Goal: Ask a question: Seek information or help from site administrators or community

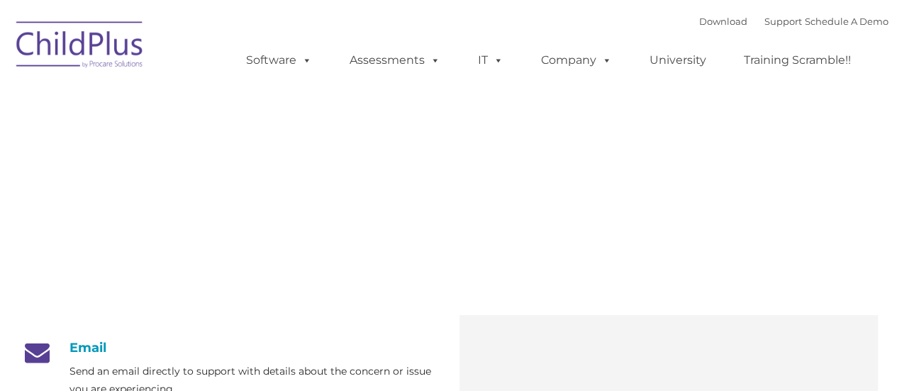
type input ""
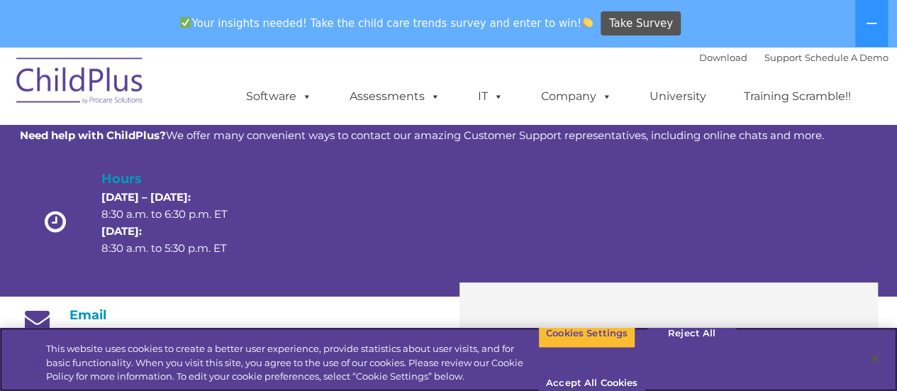
scroll to position [81, 0]
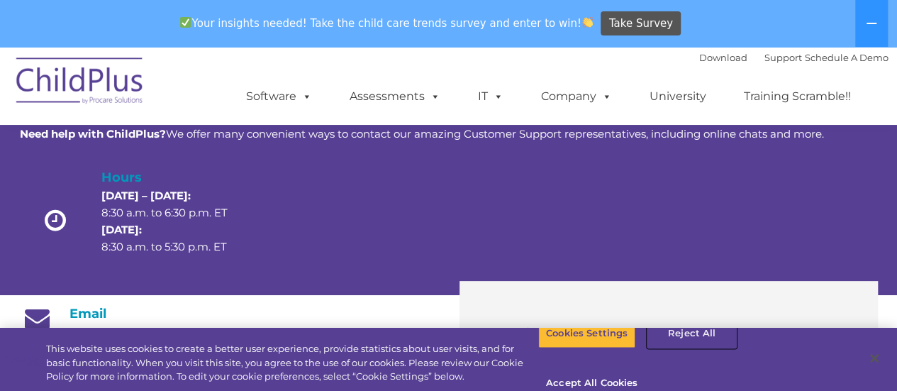
click at [692, 348] on button "Reject All" at bounding box center [691, 333] width 89 height 30
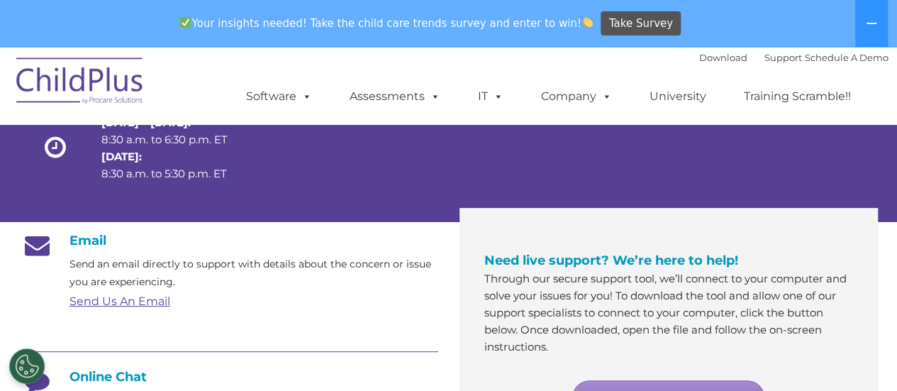
scroll to position [156, 0]
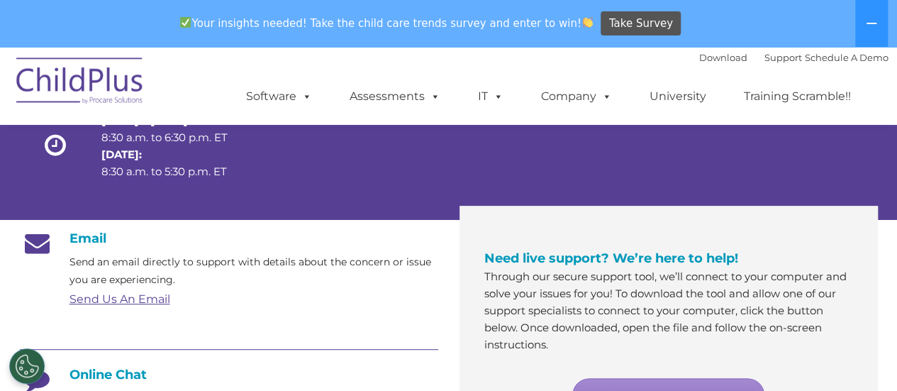
click at [135, 296] on link "Send Us An Email" at bounding box center [119, 298] width 101 height 13
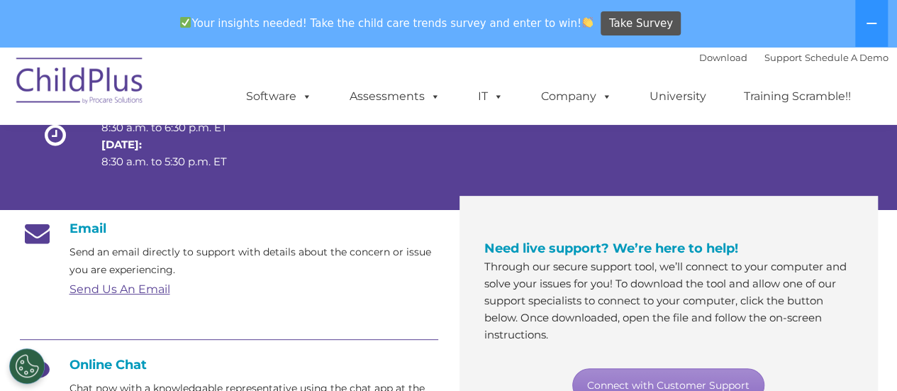
scroll to position [162, 0]
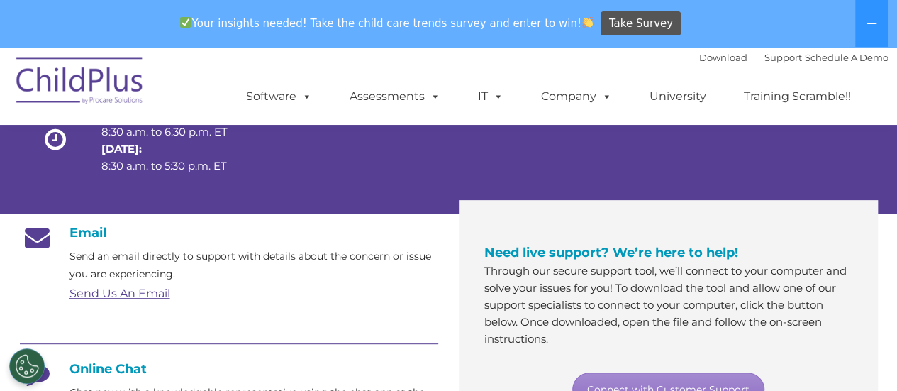
click at [106, 293] on link "Send Us An Email" at bounding box center [119, 292] width 101 height 13
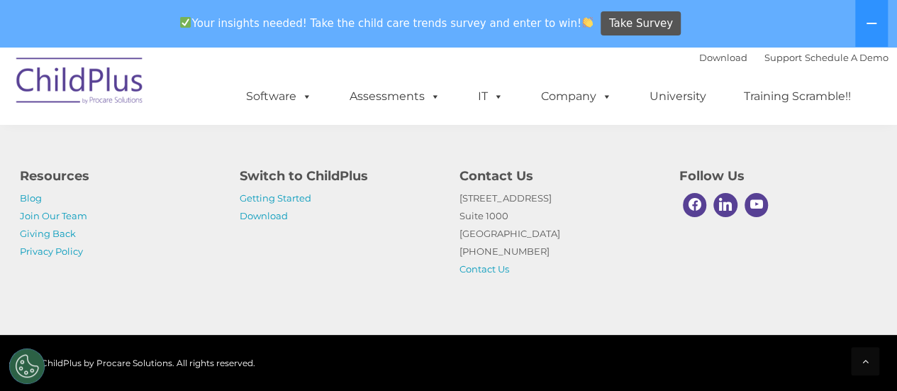
scroll to position [1052, 0]
click at [477, 269] on link "Contact Us" at bounding box center [484, 268] width 50 height 11
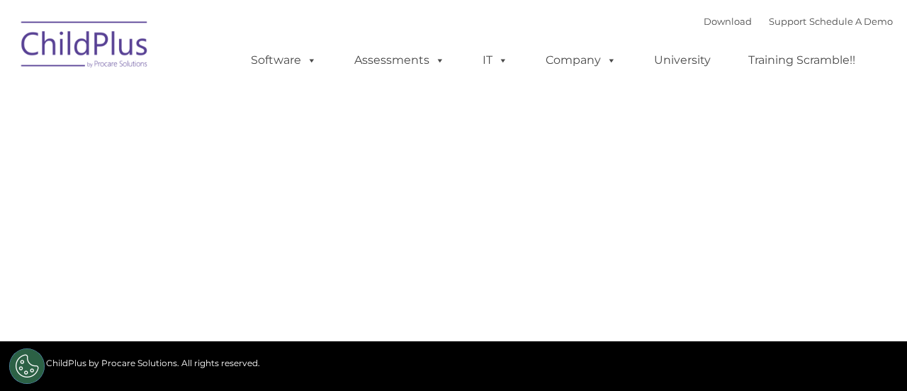
type input ""
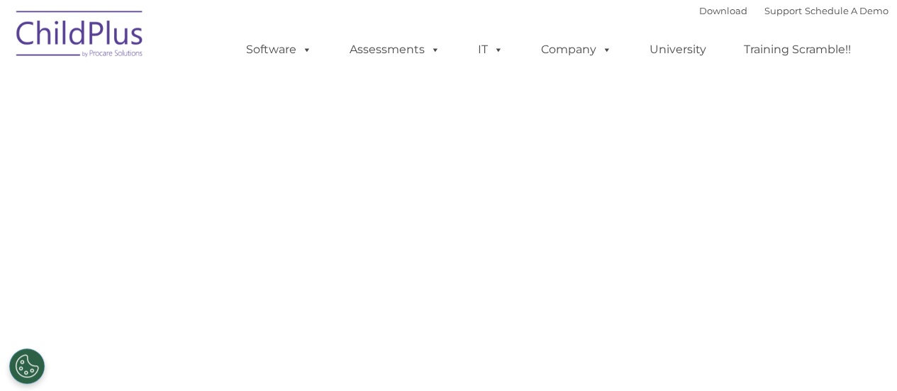
select select "MEDIUM"
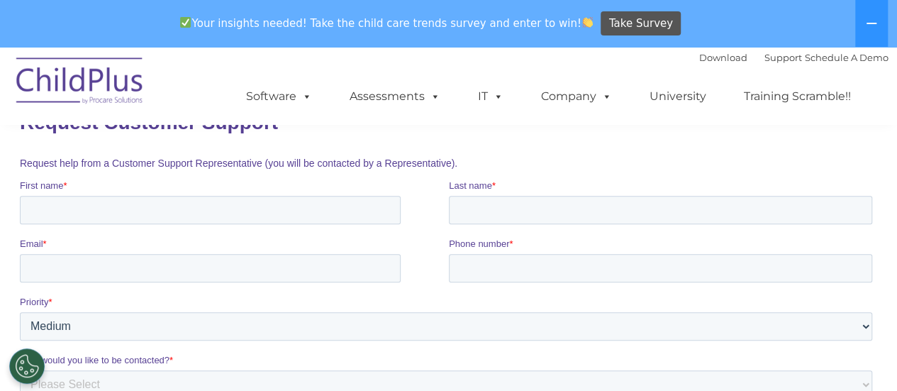
scroll to position [217, 0]
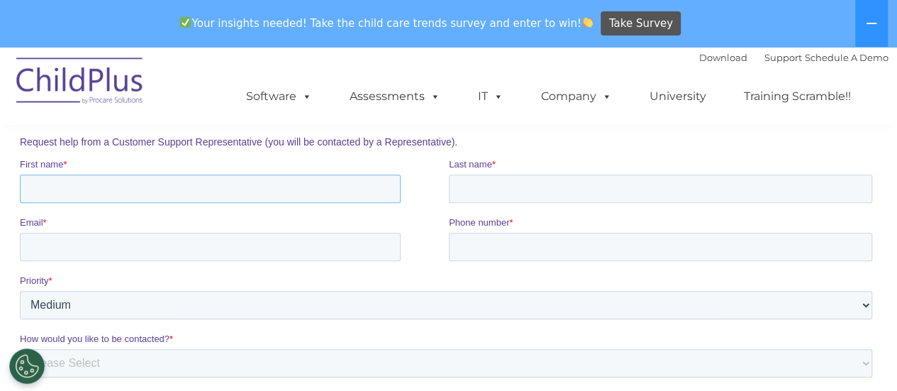
drag, startPoint x: 49, startPoint y: 190, endPoint x: 73, endPoint y: 194, distance: 24.5
click at [55, 191] on input "First name *" at bounding box center [209, 188] width 381 height 28
click at [503, 186] on input "Last name *" at bounding box center [659, 188] width 423 height 28
click at [158, 192] on input "[PERSON_NAME] hills-[PERSON_NAME]" at bounding box center [209, 188] width 381 height 28
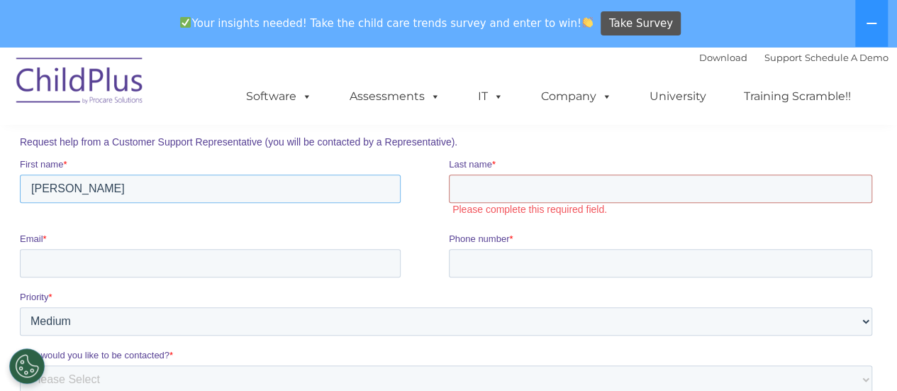
type input "[PERSON_NAME]"
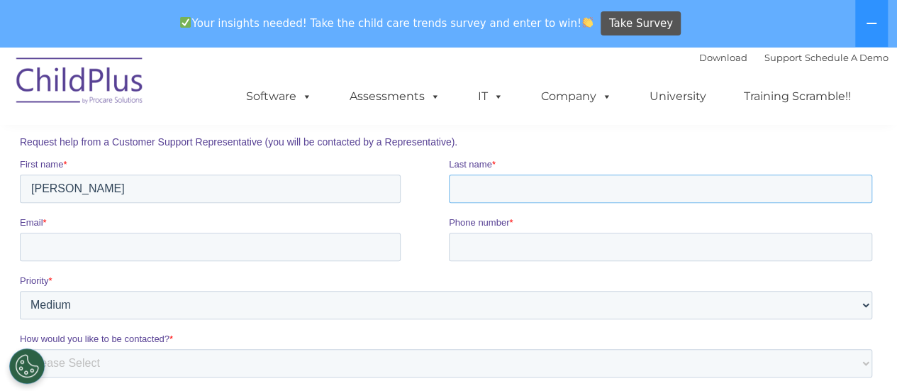
click at [483, 192] on input "Last name *" at bounding box center [659, 188] width 423 height 28
type input "hills-grant"
click at [54, 249] on input "Email *" at bounding box center [209, 246] width 381 height 28
type input "[EMAIL_ADDRESS][DOMAIN_NAME]"
click at [504, 244] on input "Phone number *" at bounding box center [659, 246] width 423 height 28
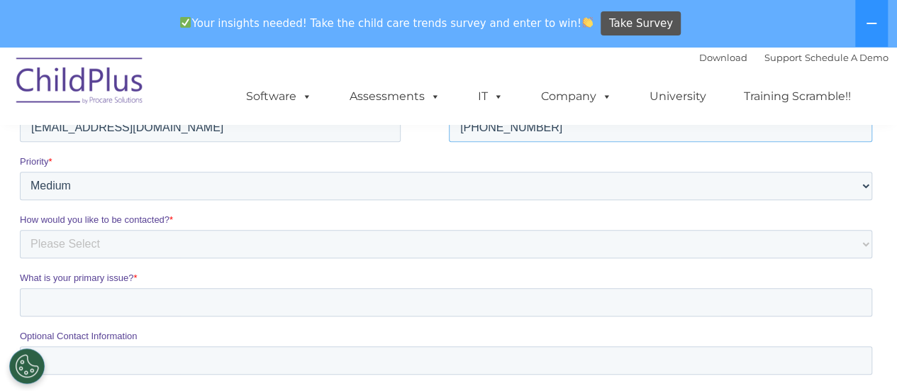
scroll to position [359, 0]
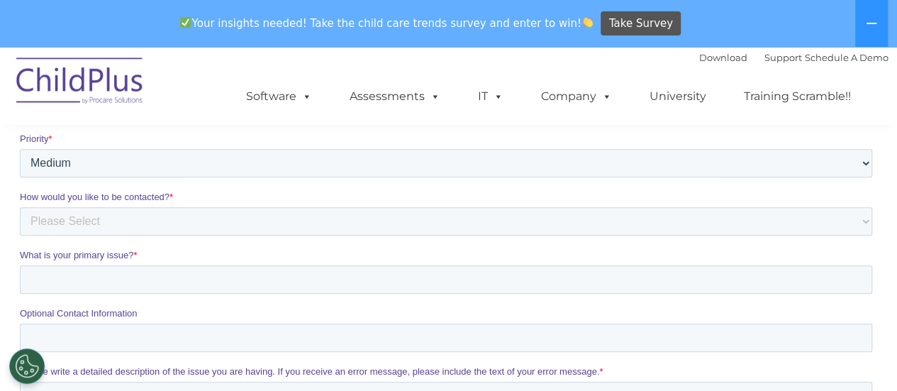
type input "318-426-6883"
click at [99, 224] on select "Please Select Phone Email" at bounding box center [445, 221] width 852 height 28
select select "Email"
click at [19, 235] on select "Please Select Phone Email" at bounding box center [445, 221] width 852 height 28
click at [53, 278] on input "What is your primary issue? *" at bounding box center [445, 279] width 852 height 28
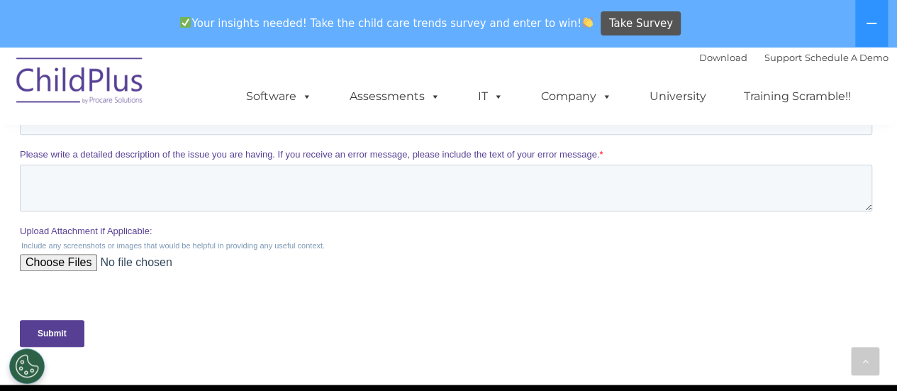
scroll to position [646, 0]
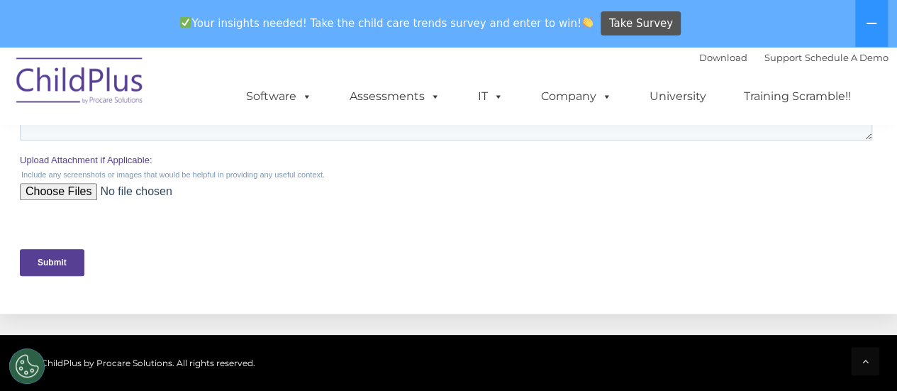
type input "reset password"
click at [55, 259] on input "Submit" at bounding box center [51, 262] width 64 height 27
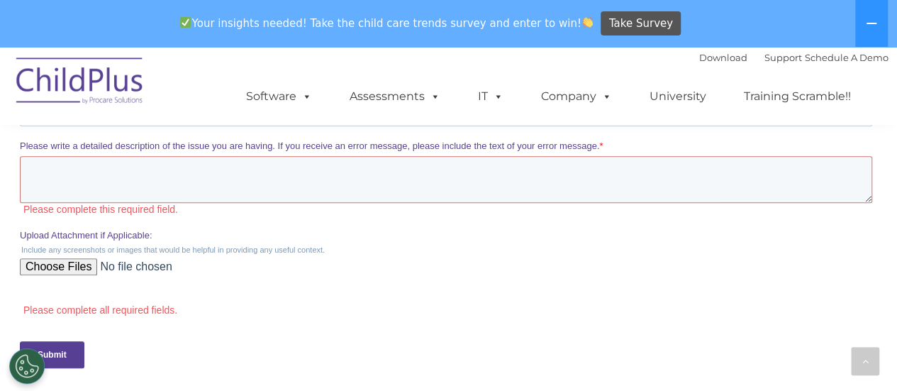
scroll to position [505, 0]
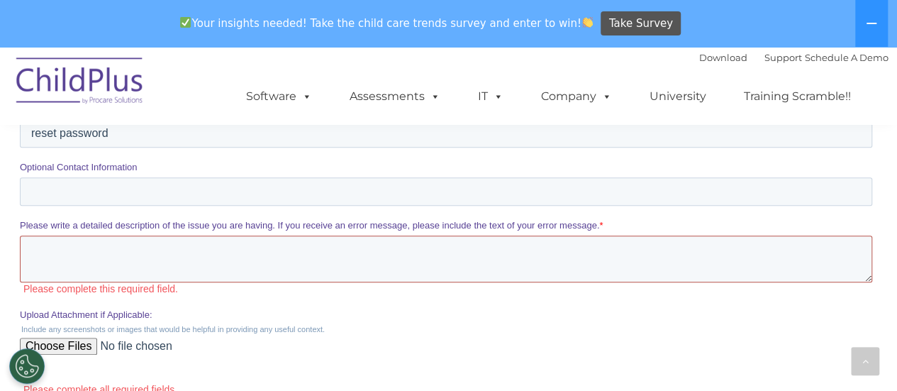
click at [84, 252] on textarea "Please write a detailed description of the issue you are having. If you receive…" at bounding box center [445, 258] width 852 height 47
click at [153, 152] on fieldset "What is your primary issue? * reset password" at bounding box center [448, 131] width 858 height 58
click at [77, 247] on textarea "Please write a detailed description of the issue you are having. If you receive…" at bounding box center [445, 258] width 852 height 47
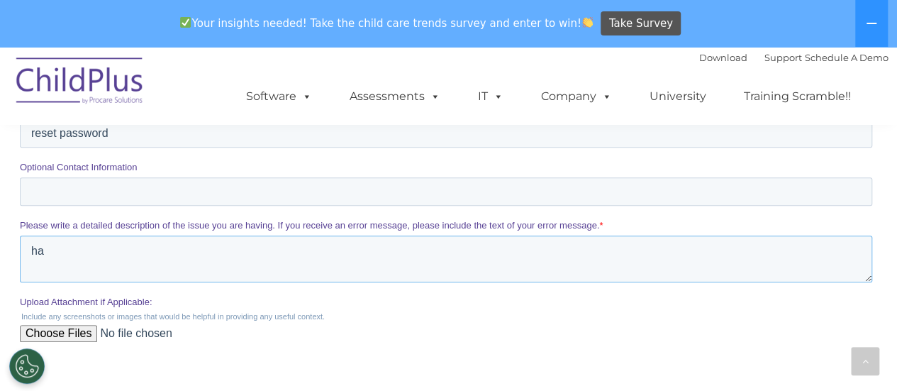
type textarea "h"
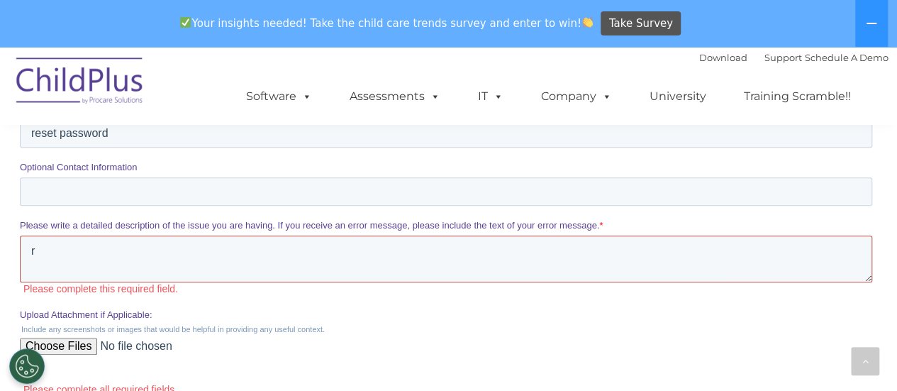
click at [79, 236] on textarea "r" at bounding box center [445, 258] width 852 height 47
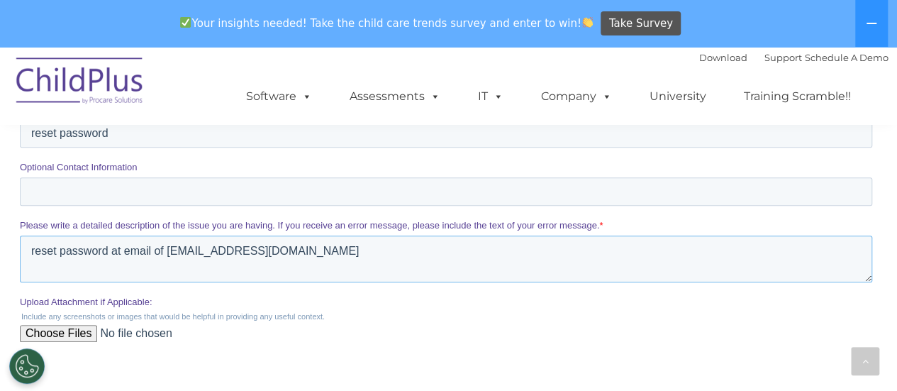
scroll to position [576, 0]
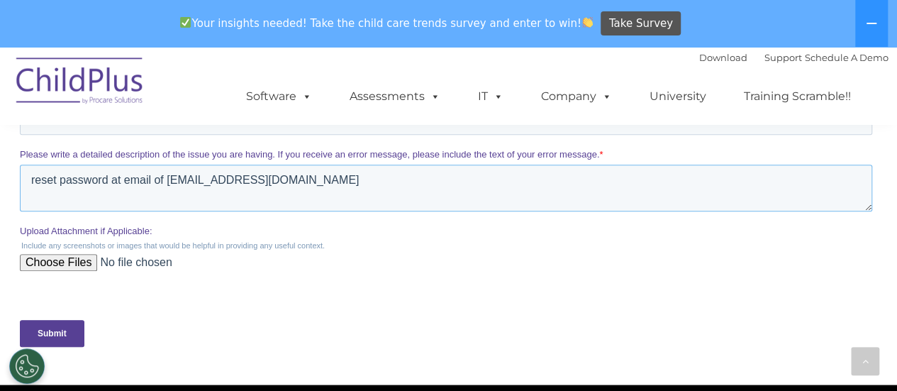
type textarea "reset password at email of dgrant@caddocaa.org"
click at [51, 338] on input "Submit" at bounding box center [51, 333] width 64 height 27
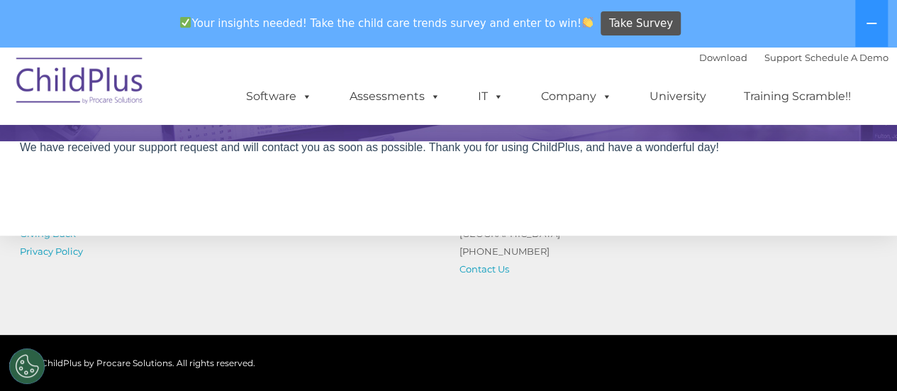
scroll to position [0, 0]
